Goal: Navigation & Orientation: Find specific page/section

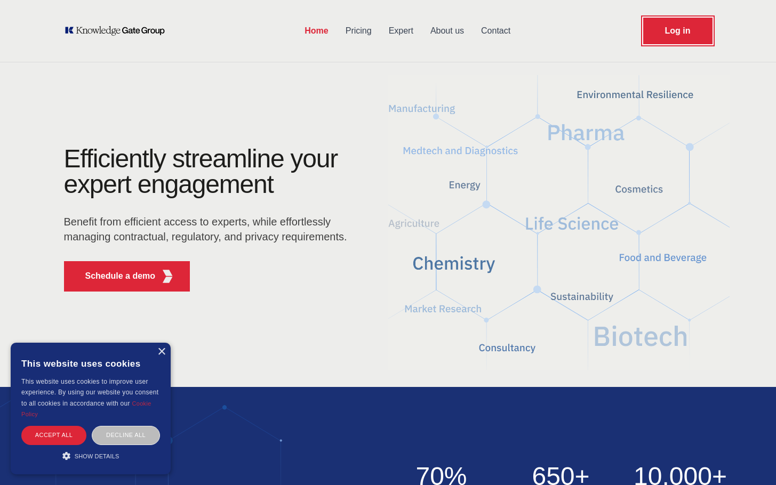
click at [662, 30] on link "Log in" at bounding box center [677, 31] width 69 height 27
click at [404, 30] on link "Expert" at bounding box center [401, 31] width 42 height 28
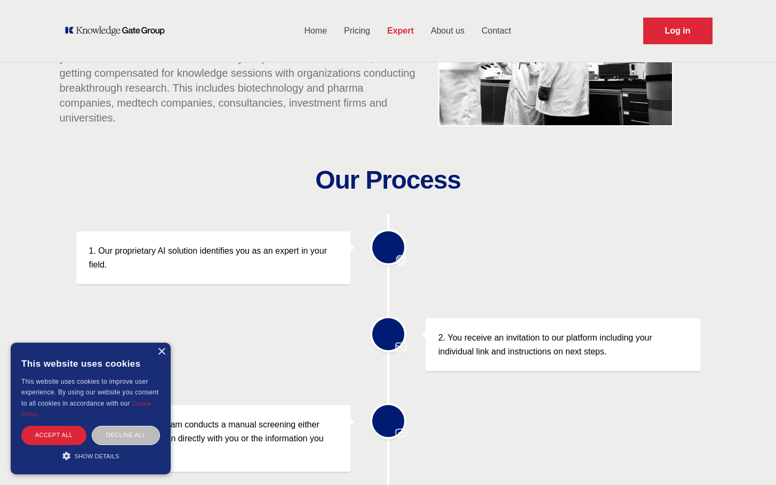
scroll to position [125, 0]
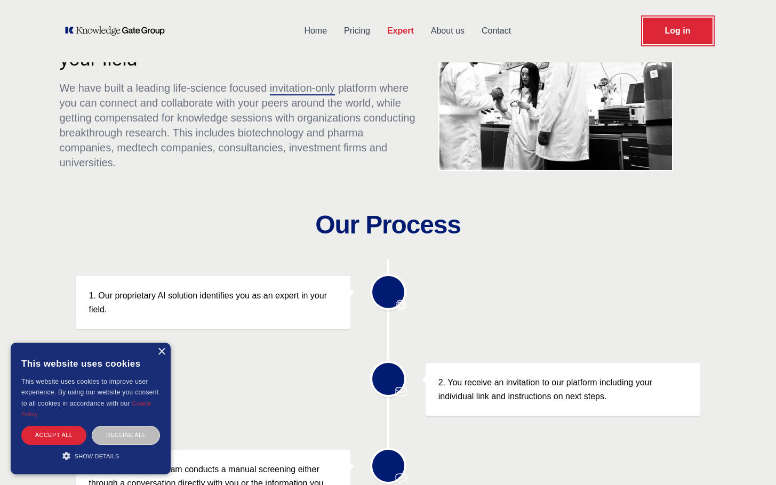
click at [679, 24] on link "Log in" at bounding box center [677, 31] width 69 height 27
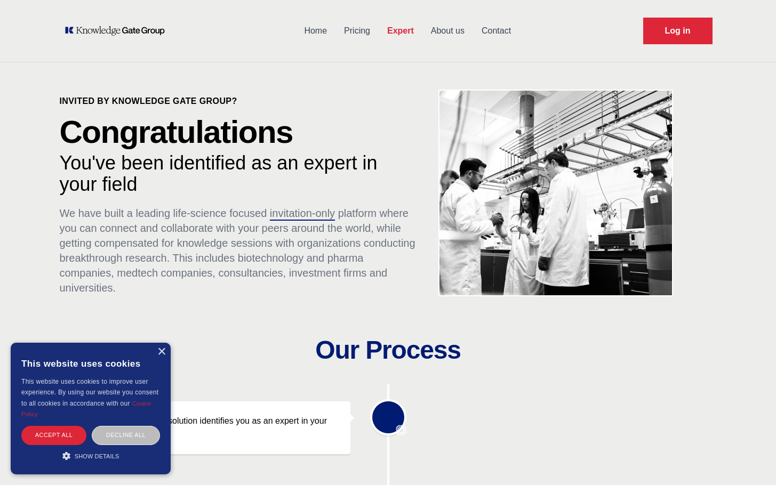
scroll to position [0, 0]
click at [693, 34] on link "Log in" at bounding box center [677, 31] width 69 height 27
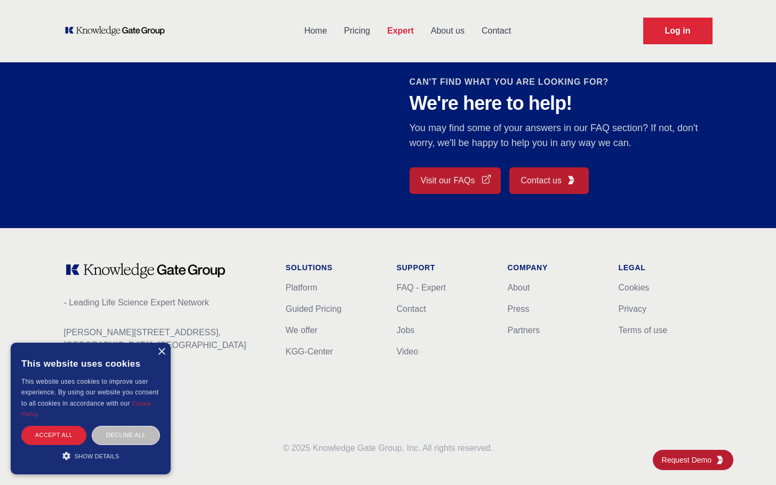
scroll to position [895, 0]
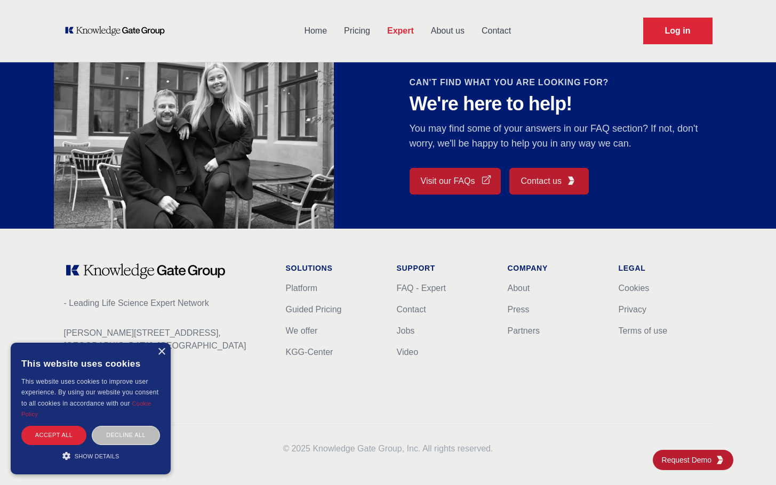
click at [166, 352] on div "× This website uses cookies This website uses cookies to improve user experienc…" at bounding box center [91, 409] width 160 height 132
click at [164, 355] on div "×" at bounding box center [161, 352] width 8 height 8
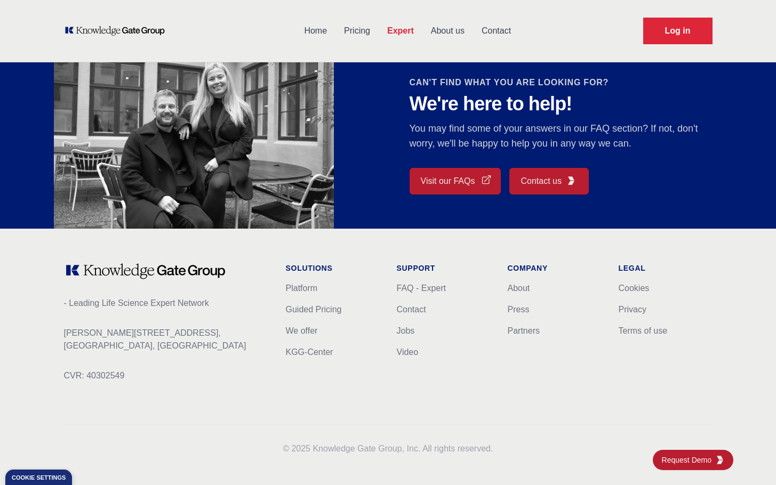
click at [314, 33] on link "Home" at bounding box center [315, 31] width 40 height 28
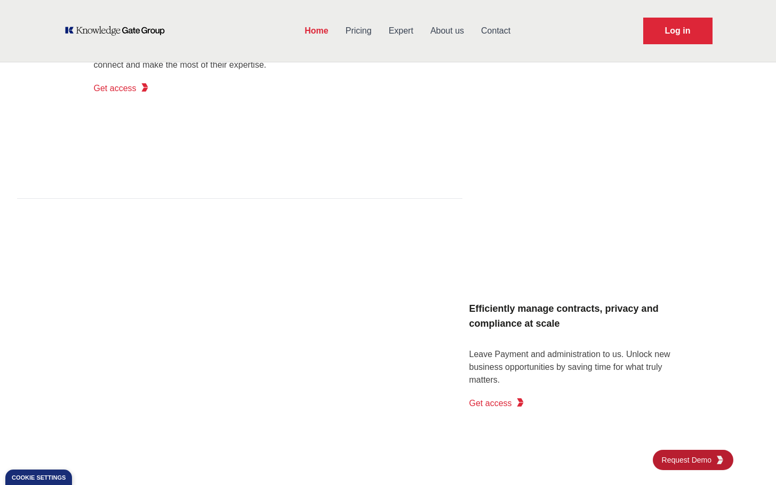
scroll to position [1638, 0]
